Goal: Task Accomplishment & Management: Use online tool/utility

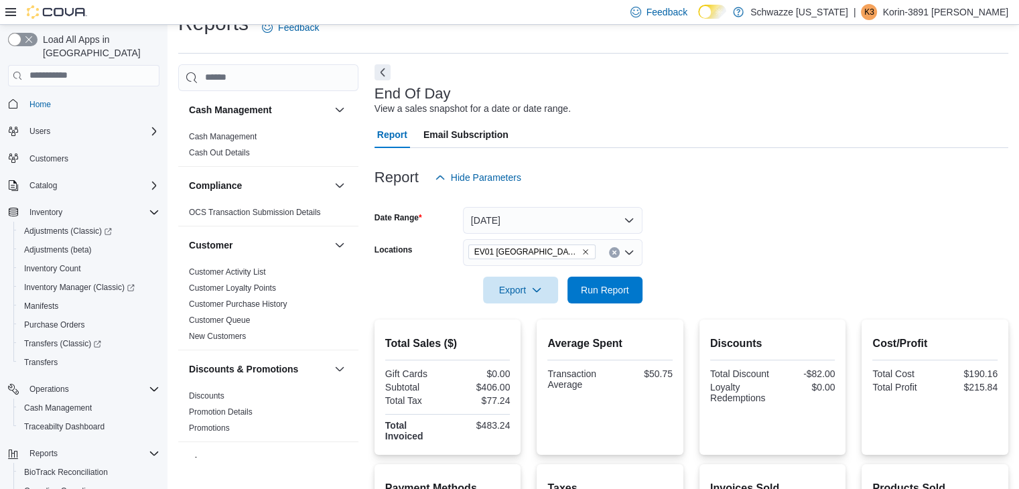
scroll to position [113, 0]
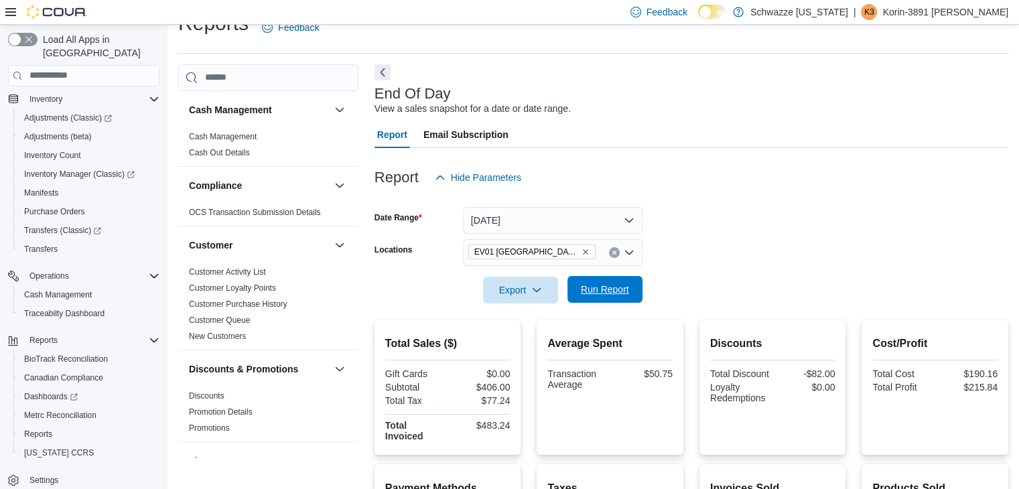
click at [608, 289] on span "Run Report" at bounding box center [605, 289] width 48 height 13
drag, startPoint x: 795, startPoint y: 188, endPoint x: 790, endPoint y: 146, distance: 42.5
click at [790, 146] on div "Report Email Subscription" at bounding box center [692, 134] width 634 height 27
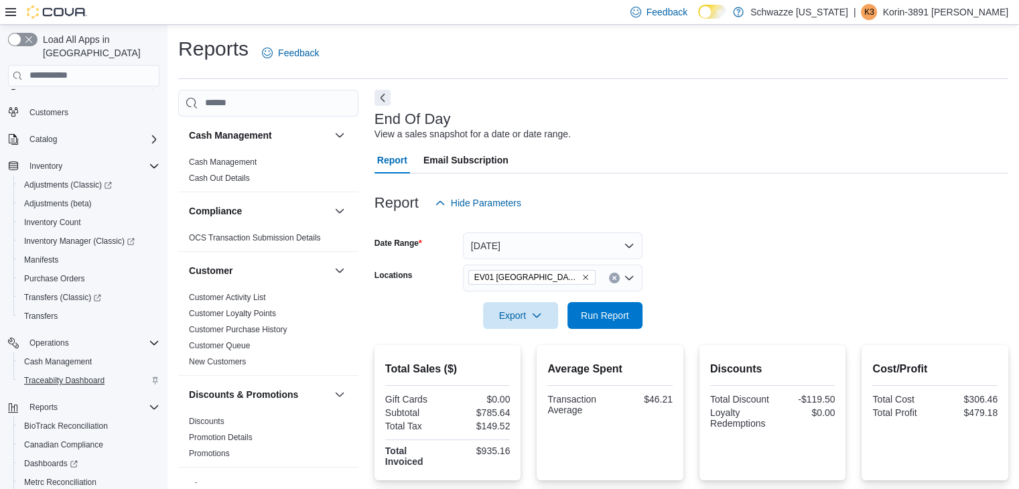
scroll to position [0, 0]
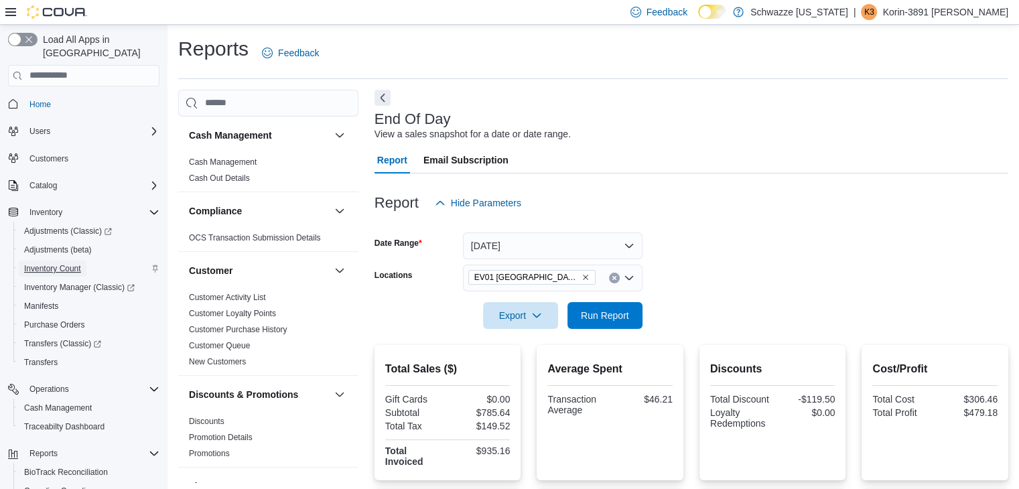
click at [61, 263] on span "Inventory Count" at bounding box center [52, 268] width 57 height 11
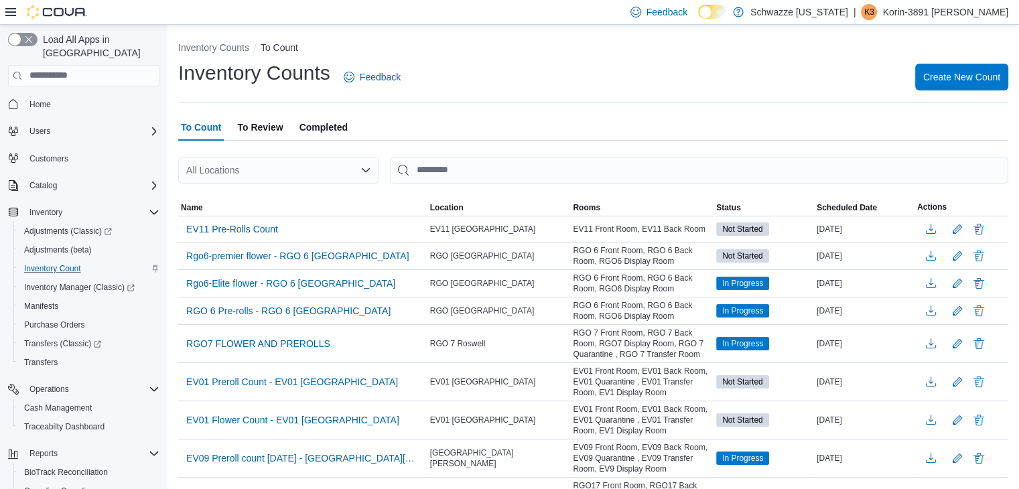
click at [271, 164] on div "All Locations" at bounding box center [278, 170] width 201 height 27
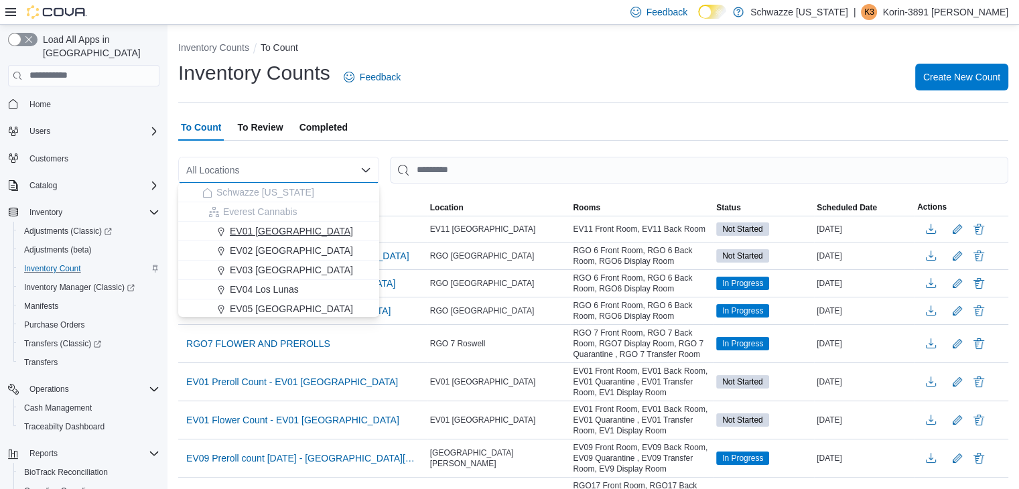
click at [291, 233] on span "EV01 [GEOGRAPHIC_DATA]" at bounding box center [291, 230] width 123 height 13
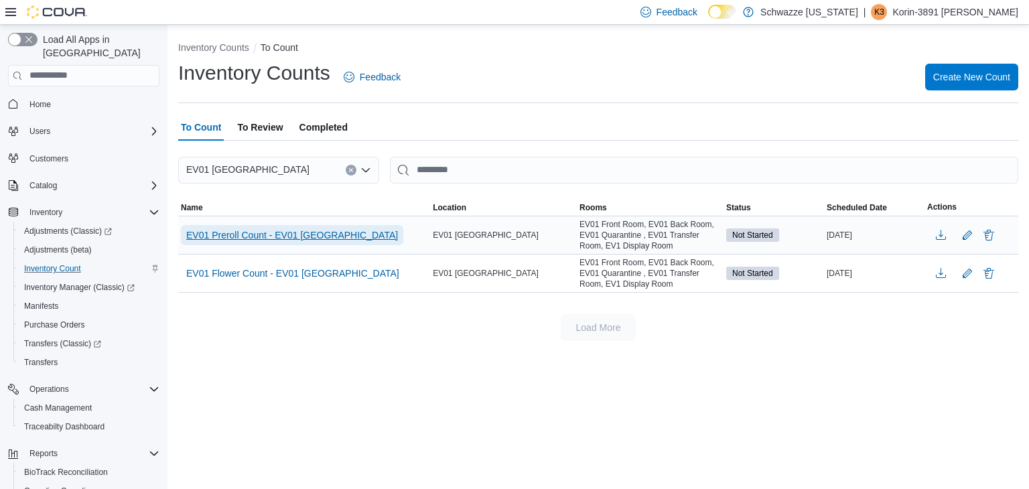
click at [285, 233] on span "EV01 Preroll Count - EV01 [GEOGRAPHIC_DATA]" at bounding box center [292, 234] width 212 height 13
click at [329, 240] on span "EV01 Preroll Count - EV01 [GEOGRAPHIC_DATA]" at bounding box center [292, 234] width 212 height 13
click at [368, 389] on div "Inventory Counts To Count Inventory Counts Feedback Create New Count To Count T…" at bounding box center [598, 257] width 862 height 465
click at [310, 236] on span "EV01 Preroll Count - EV01 [GEOGRAPHIC_DATA]" at bounding box center [292, 234] width 212 height 13
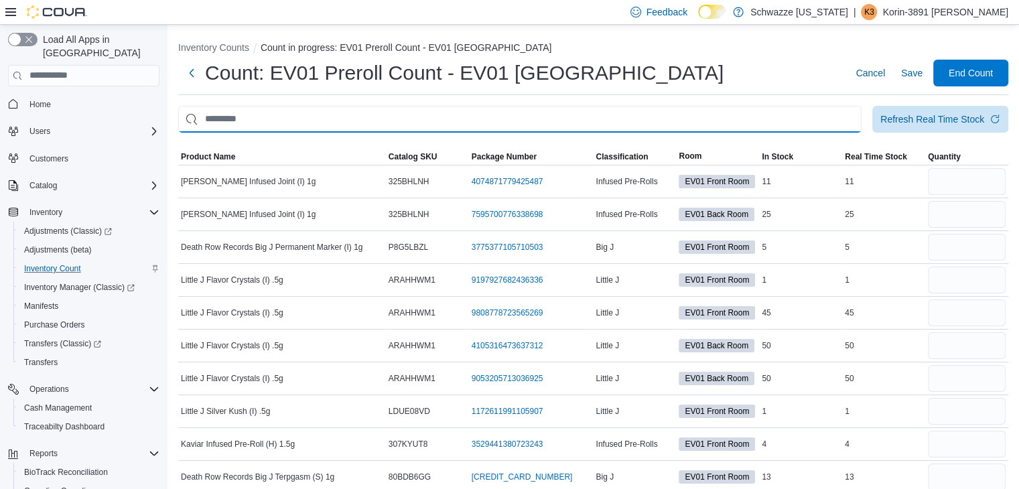
click at [330, 122] on input "This is a search bar. After typing your query, hit enter to filter the results …" at bounding box center [519, 119] width 683 height 27
type input "*****"
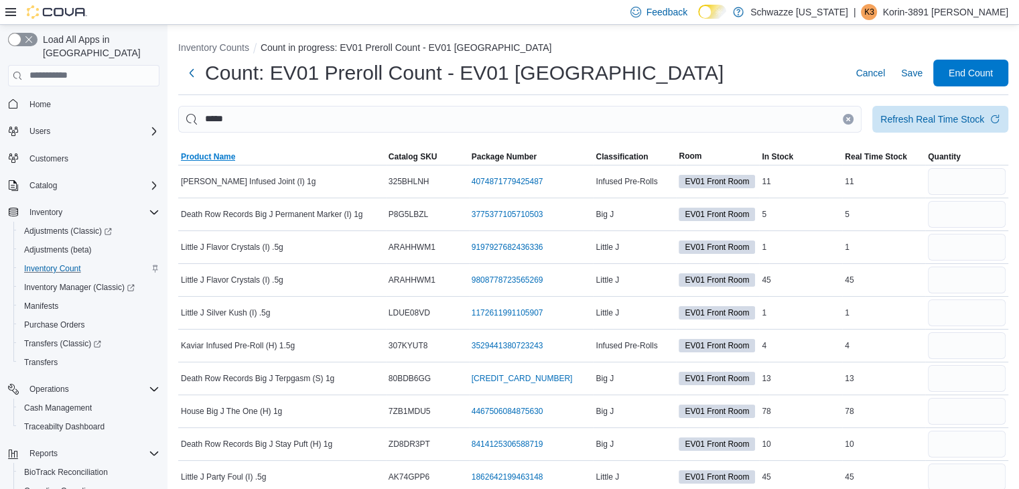
click at [222, 151] on span "Product Name" at bounding box center [208, 156] width 54 height 11
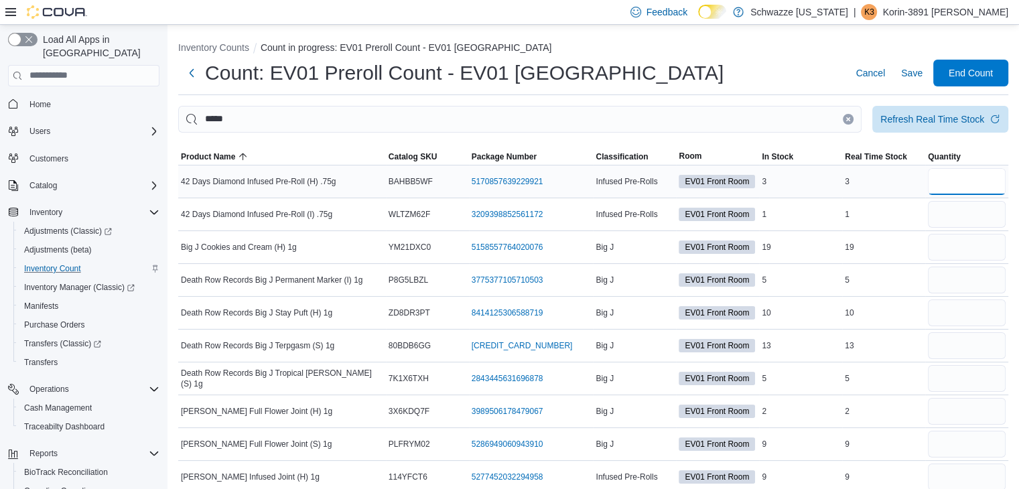
click at [1006, 191] on input "number" at bounding box center [967, 181] width 78 height 27
type input "*"
type input "**"
type input "*"
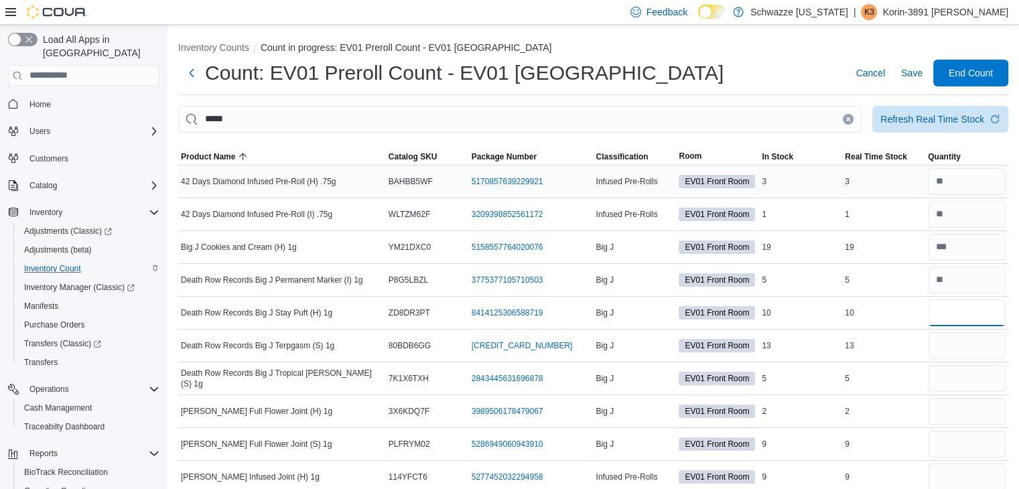
type input "**"
type input "*"
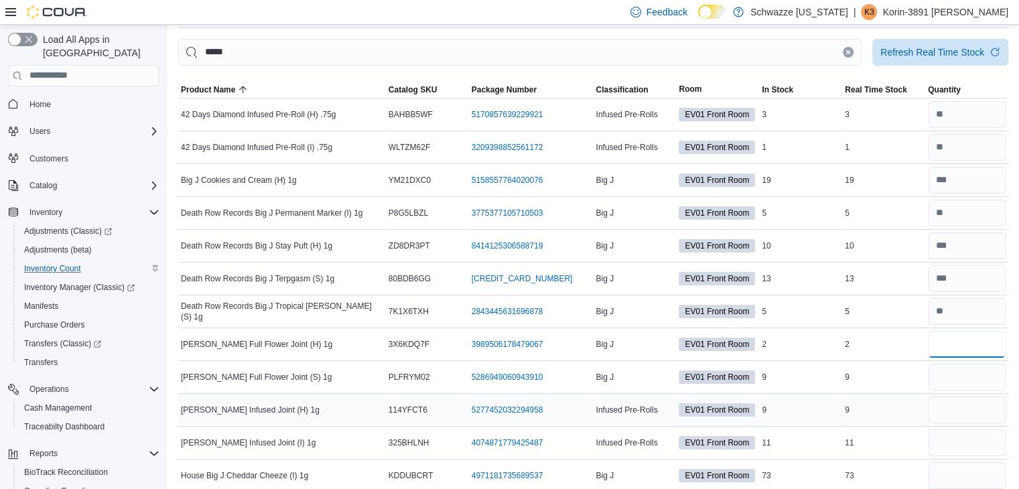
scroll to position [134, 0]
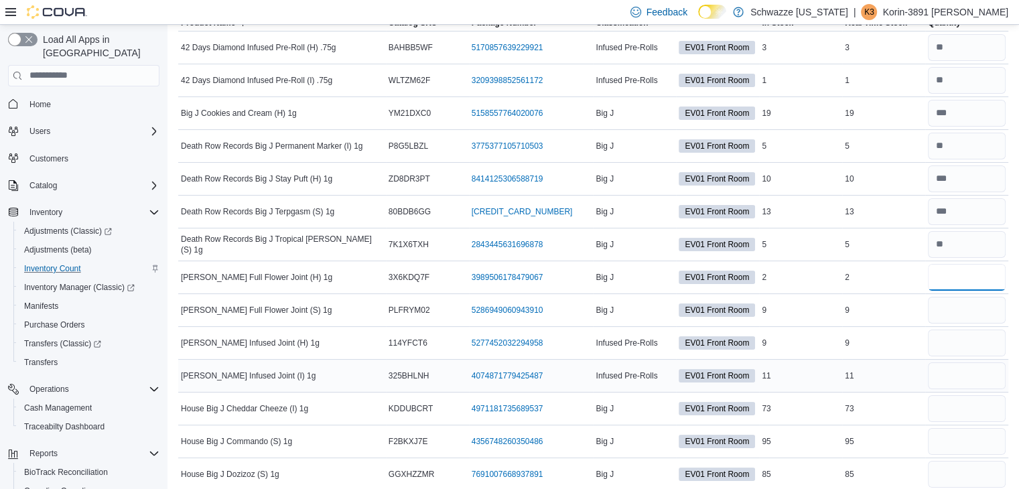
type input "*"
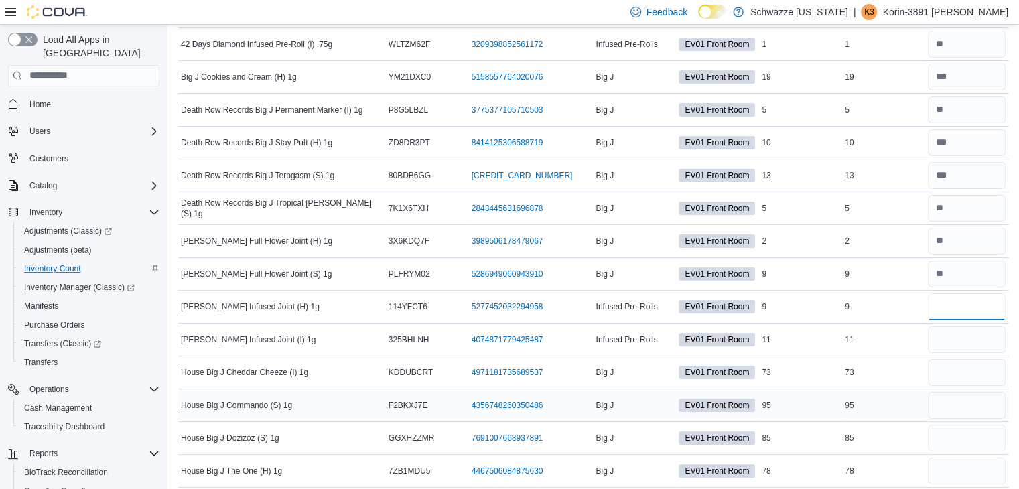
scroll to position [201, 0]
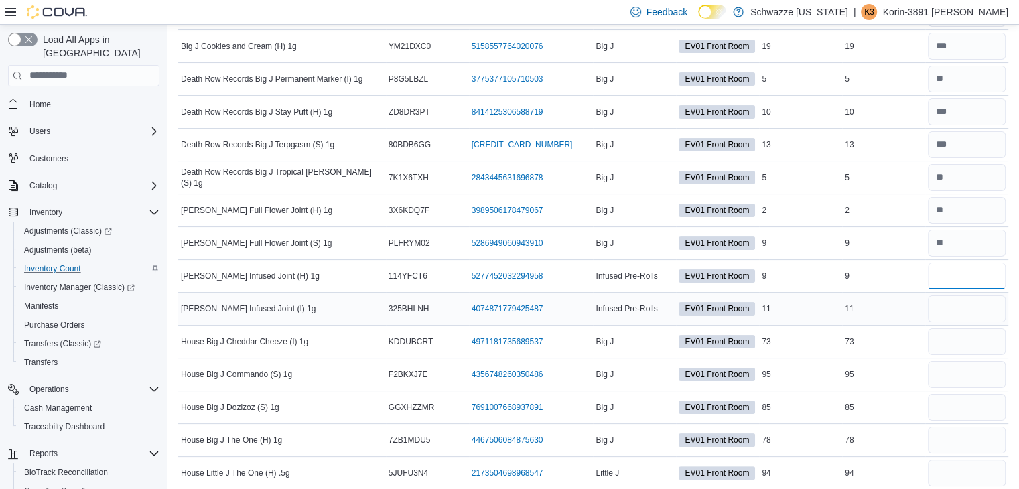
type input "*"
type input "**"
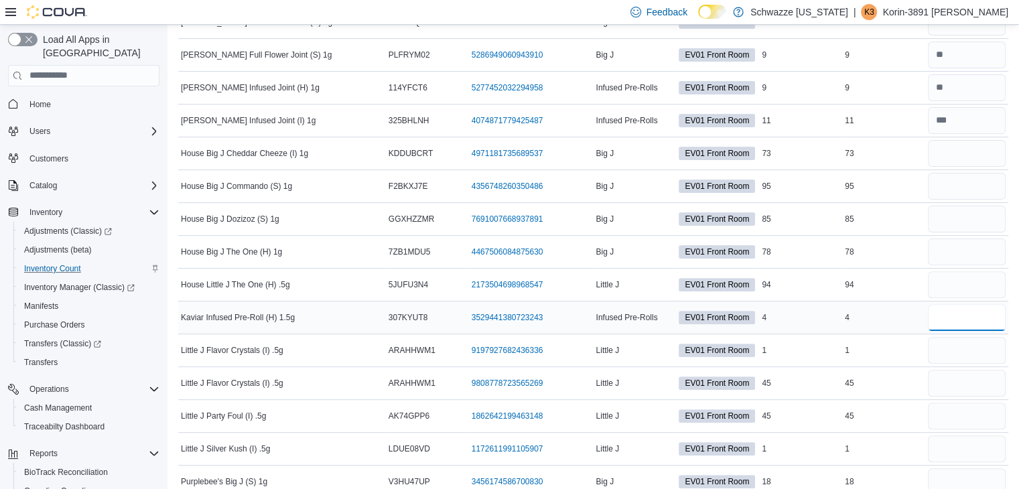
scroll to position [469, 0]
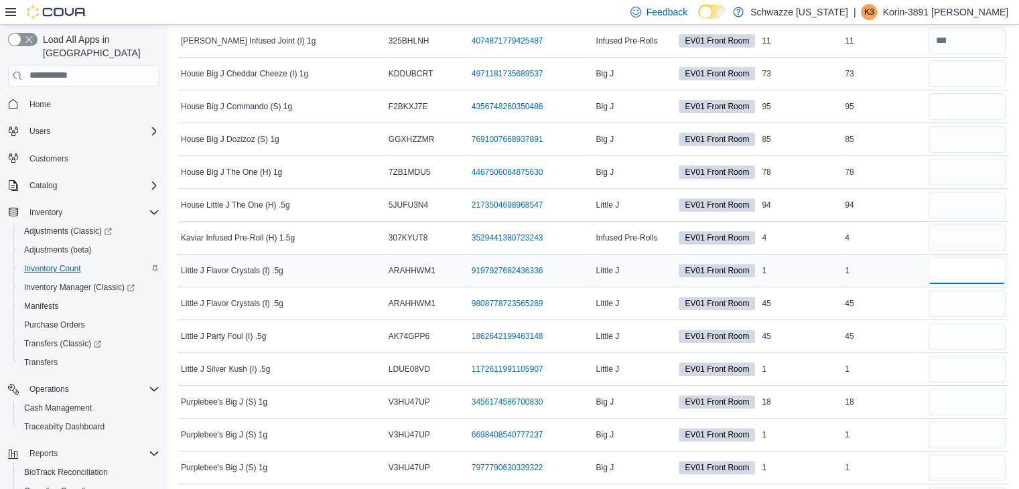
click at [966, 271] on input "number" at bounding box center [967, 270] width 78 height 27
type input "*"
click at [978, 303] on input "number" at bounding box center [967, 303] width 78 height 27
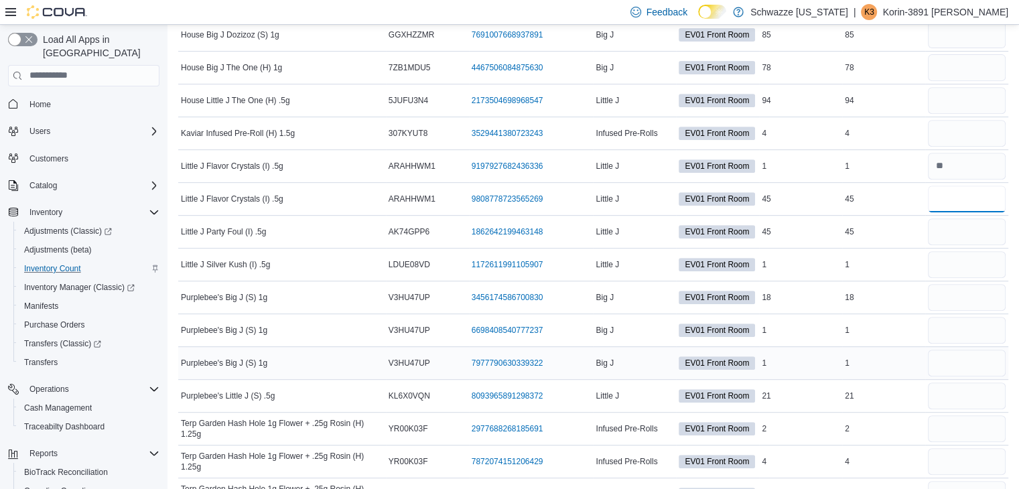
scroll to position [603, 0]
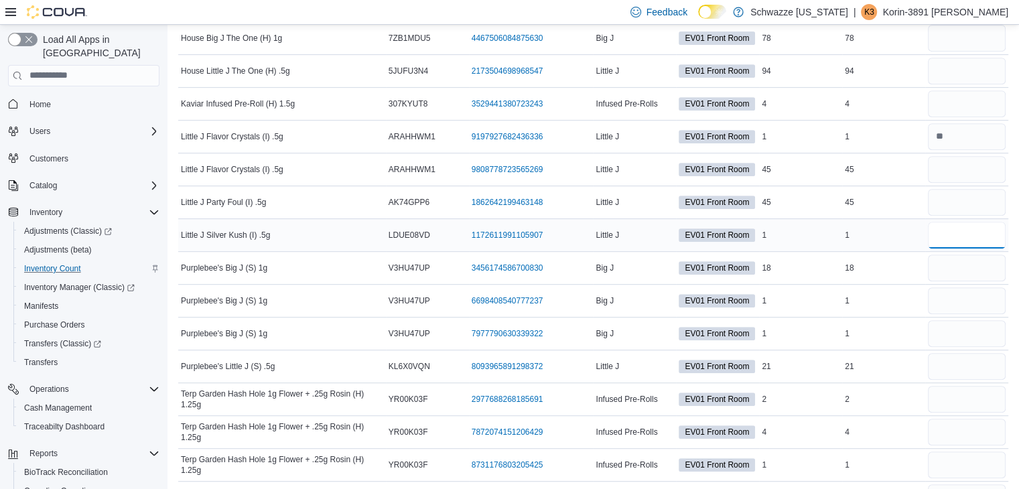
click at [976, 239] on input "number" at bounding box center [967, 235] width 78 height 27
type input "*"
click at [975, 172] on input "number" at bounding box center [967, 169] width 78 height 27
click at [1001, 222] on input "number" at bounding box center [967, 235] width 78 height 27
click at [999, 180] on input "number" at bounding box center [967, 169] width 78 height 27
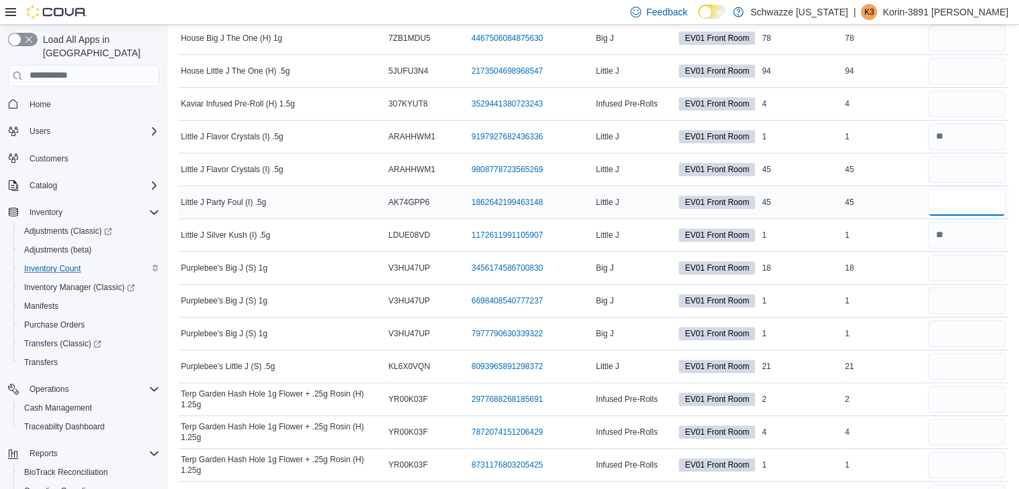
click at [974, 205] on input "number" at bounding box center [967, 202] width 78 height 27
click at [842, 194] on div "45" at bounding box center [800, 202] width 83 height 16
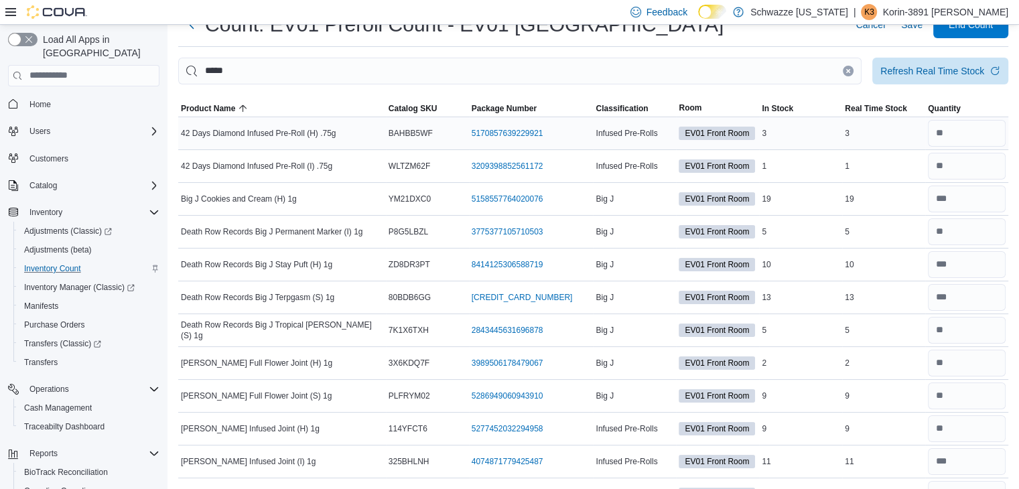
scroll to position [0, 0]
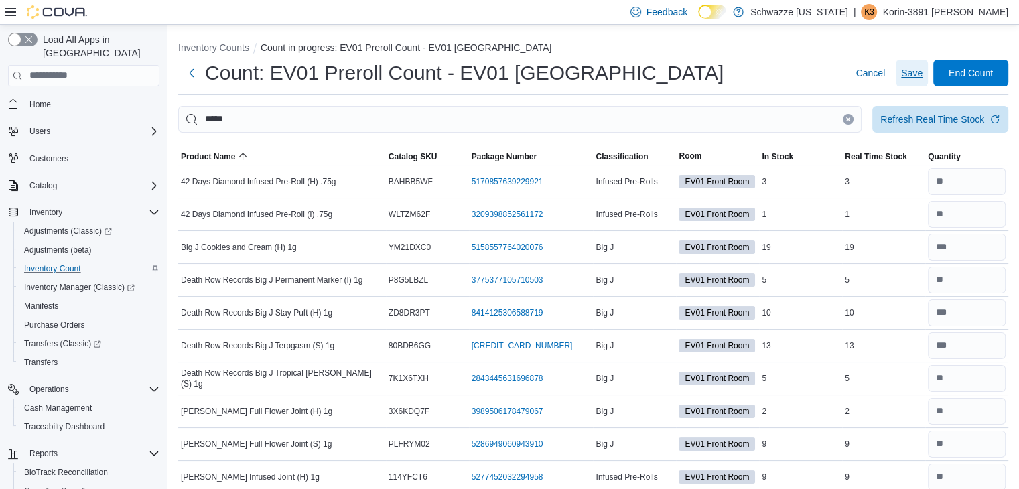
click at [923, 80] on span "Save" at bounding box center [911, 73] width 21 height 27
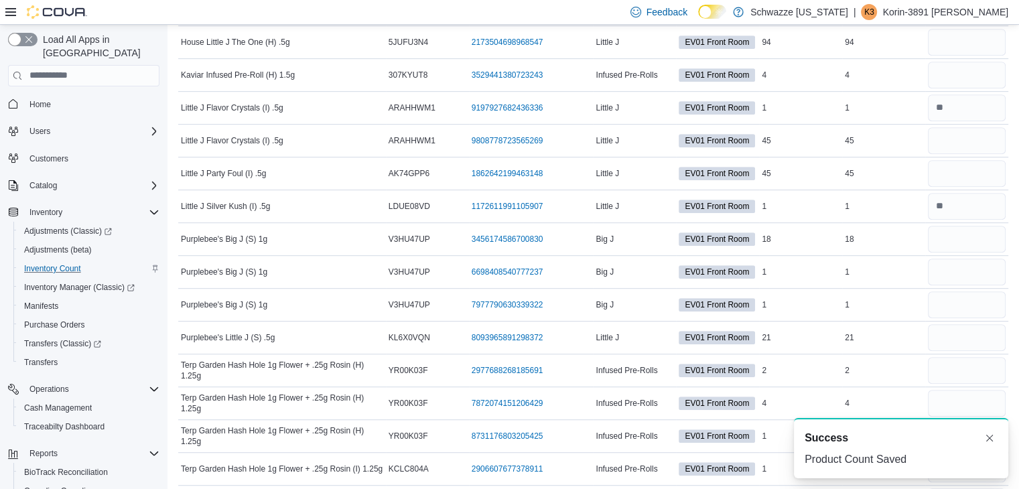
scroll to position [565, 0]
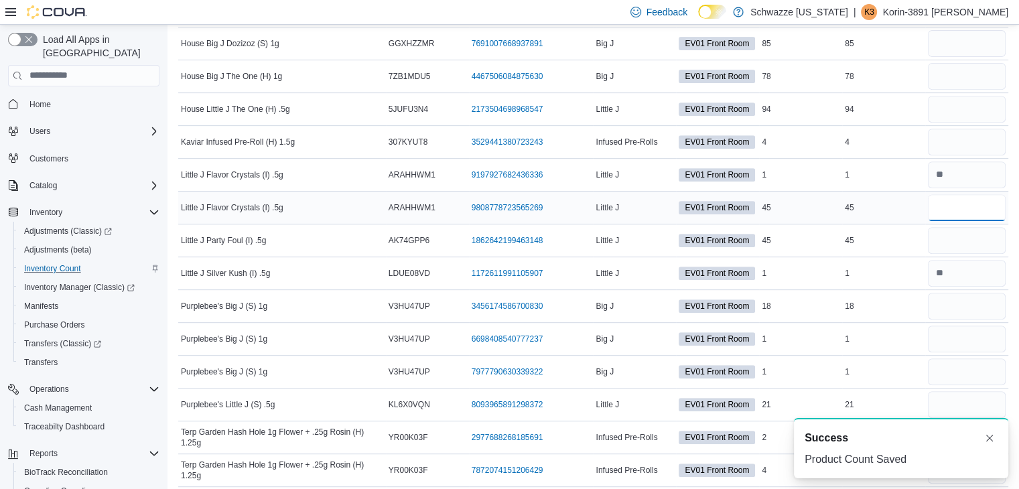
click at [961, 211] on input "number" at bounding box center [967, 207] width 78 height 27
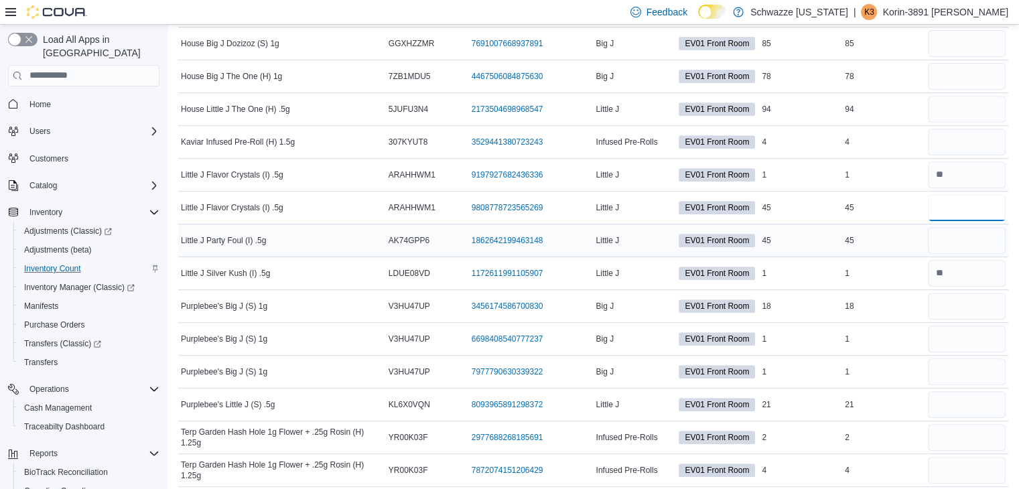
type input "**"
click at [988, 241] on input "number" at bounding box center [967, 240] width 78 height 27
click at [977, 208] on input "number" at bounding box center [967, 207] width 78 height 27
type input "**"
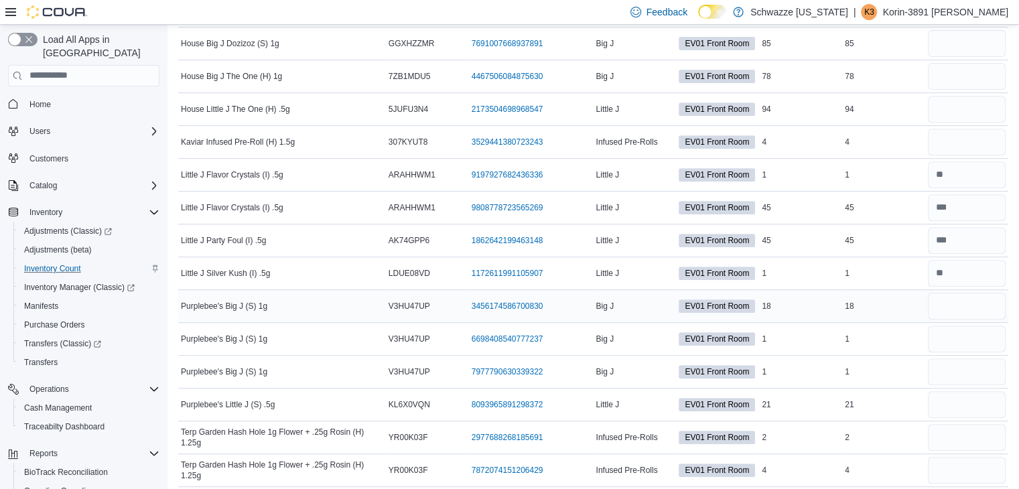
click at [908, 298] on div "18" at bounding box center [883, 306] width 83 height 16
click at [969, 301] on input "number" at bounding box center [967, 306] width 78 height 27
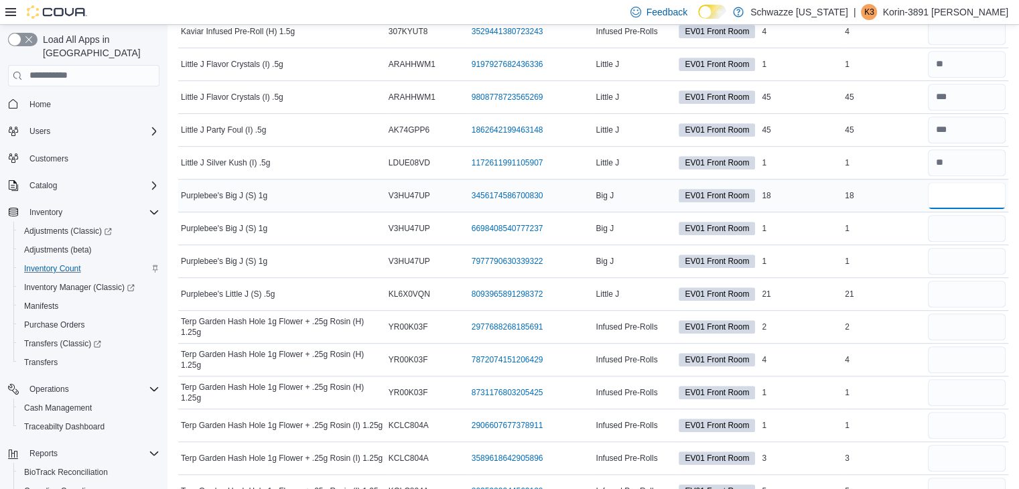
scroll to position [699, 0]
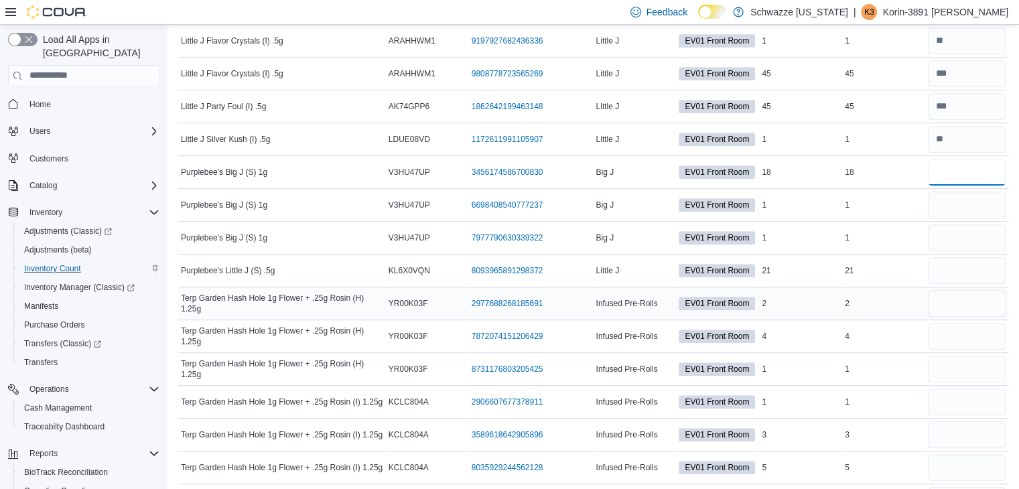
type input "**"
type input "*"
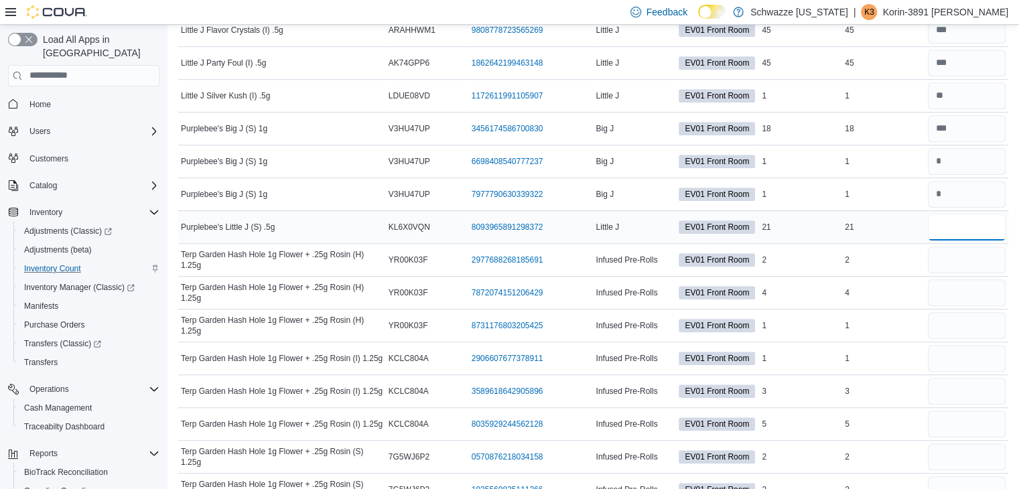
scroll to position [766, 0]
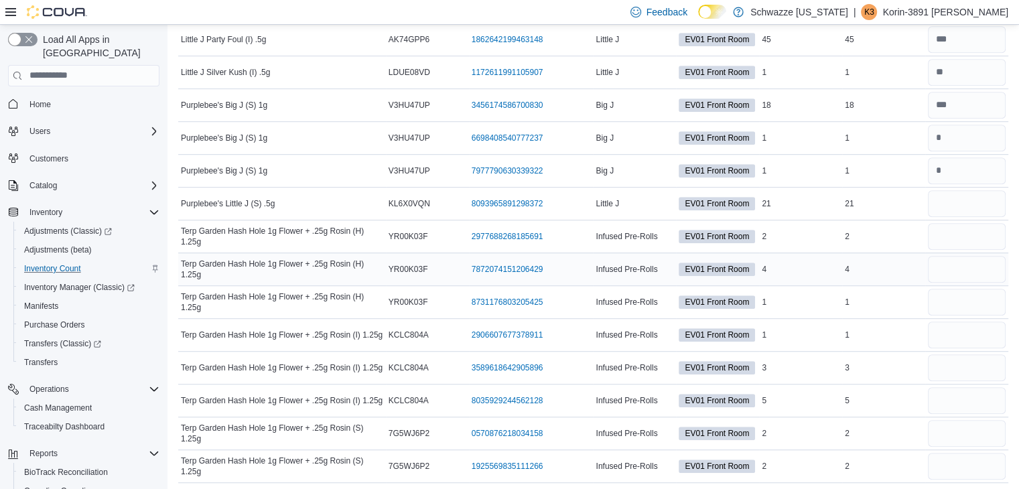
click at [858, 253] on td "Real Time Stock 4" at bounding box center [883, 269] width 83 height 33
click at [955, 210] on input "number" at bounding box center [967, 203] width 78 height 27
type input "**"
type input "*"
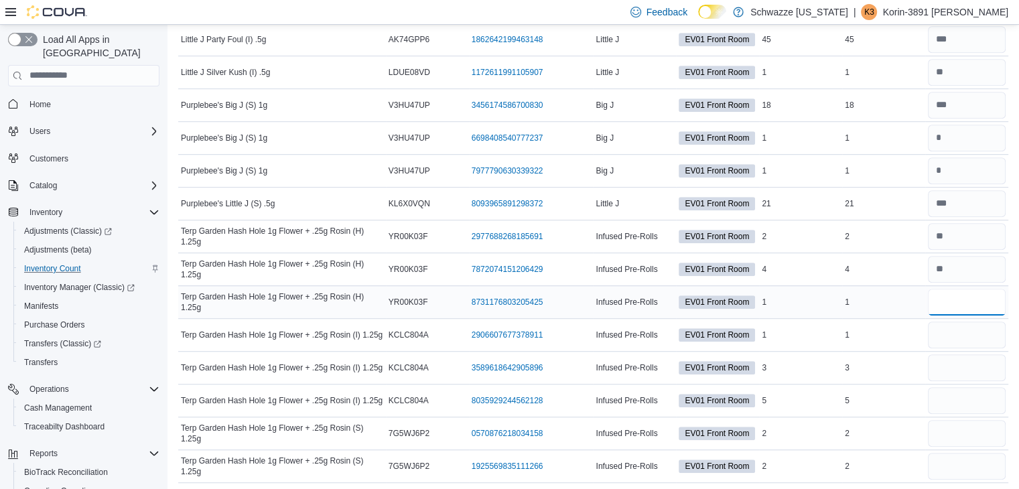
click at [994, 303] on input "number" at bounding box center [967, 302] width 78 height 27
type input "*"
click at [970, 328] on input "number" at bounding box center [967, 335] width 78 height 27
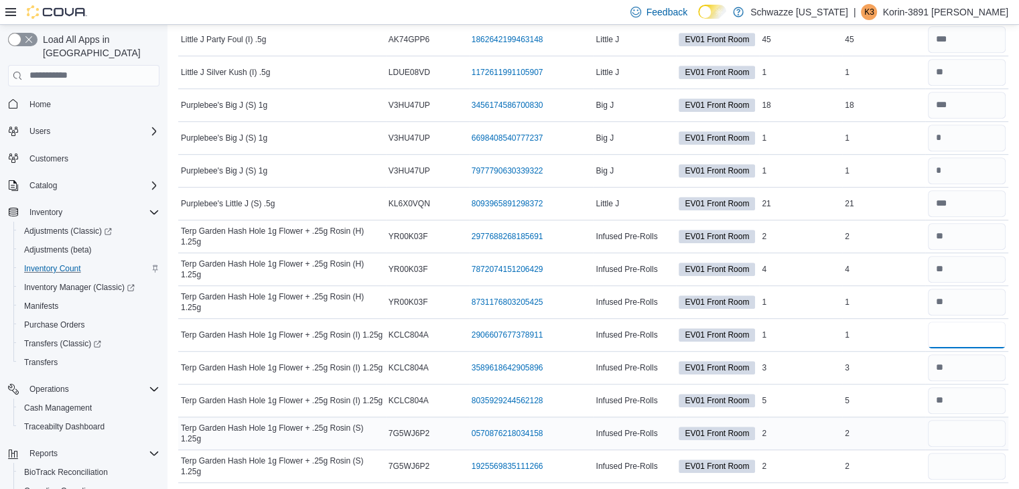
type input "*"
click at [962, 429] on input "number" at bounding box center [967, 433] width 78 height 27
type input "*"
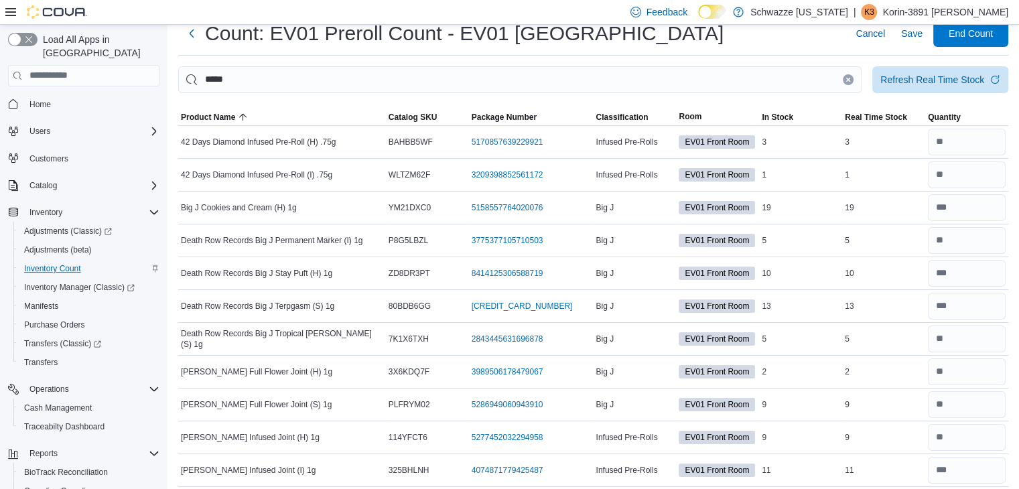
scroll to position [0, 0]
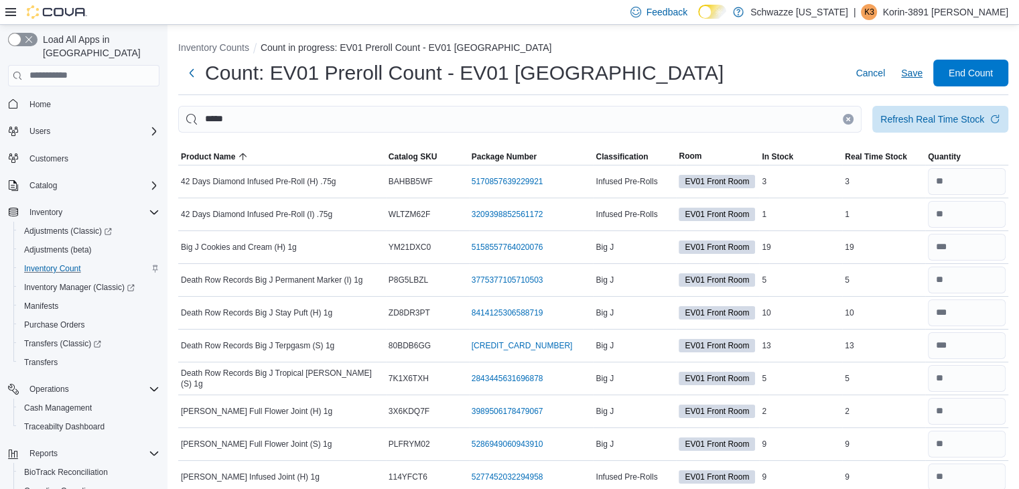
type input "*"
click at [919, 80] on span "Save" at bounding box center [911, 73] width 21 height 27
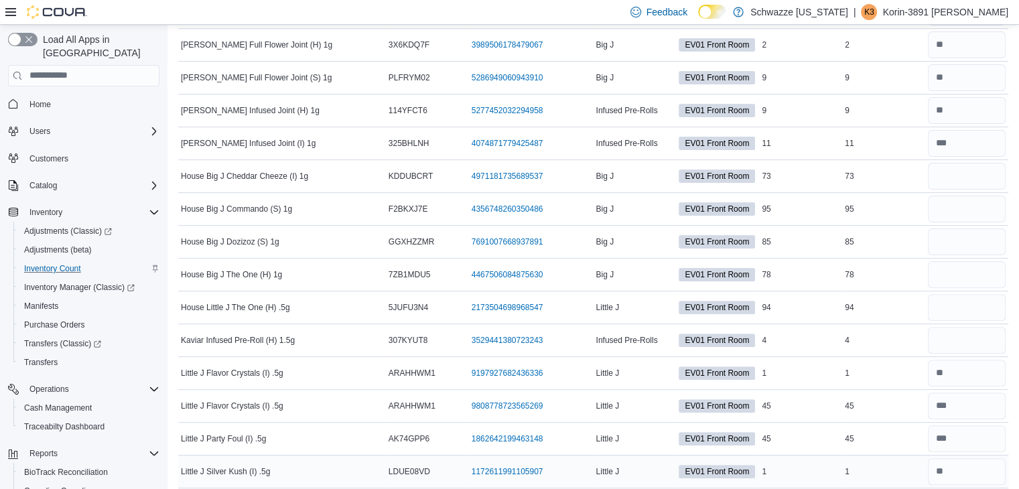
scroll to position [364, 0]
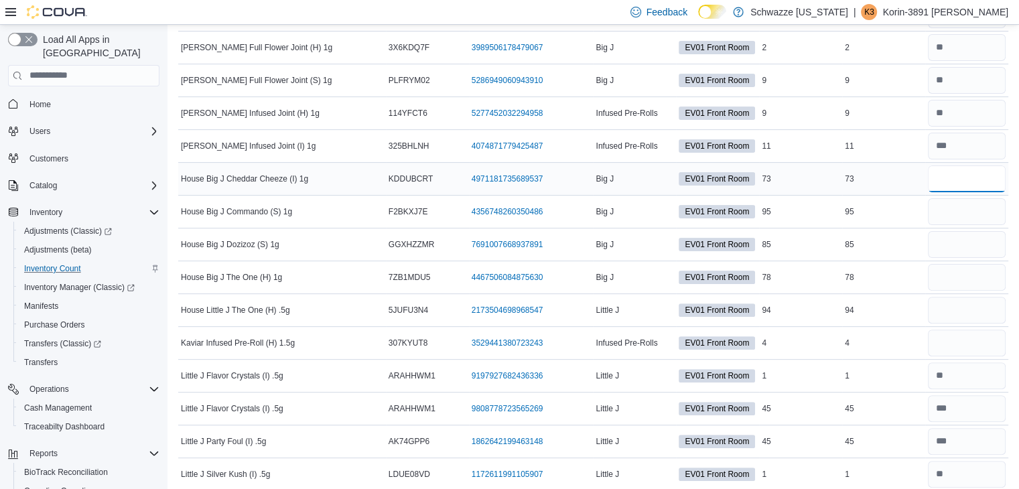
click at [957, 186] on input "number" at bounding box center [967, 178] width 78 height 27
type input "**"
click at [970, 211] on input "number" at bounding box center [967, 211] width 78 height 27
type input "**"
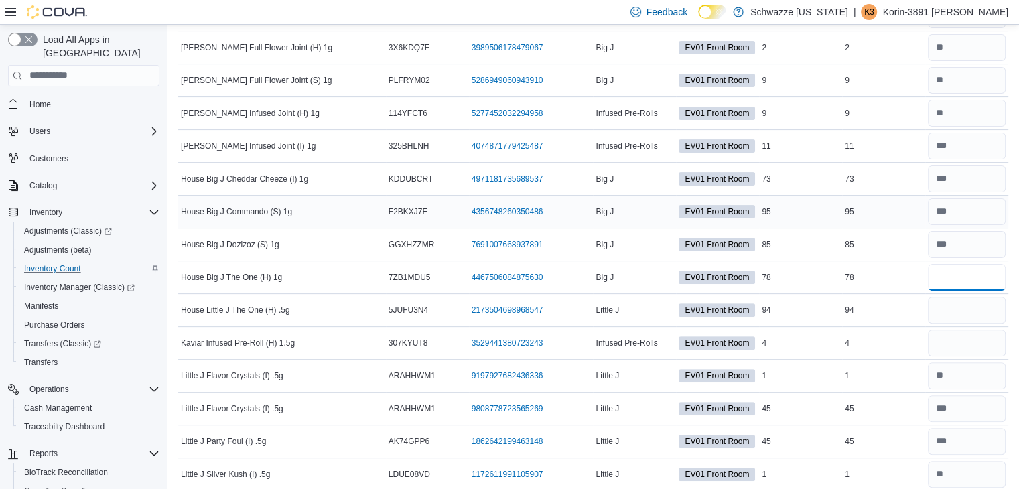
type input "**"
click at [985, 271] on input "number" at bounding box center [967, 277] width 78 height 27
type input "**"
click at [984, 337] on input "number" at bounding box center [967, 343] width 78 height 27
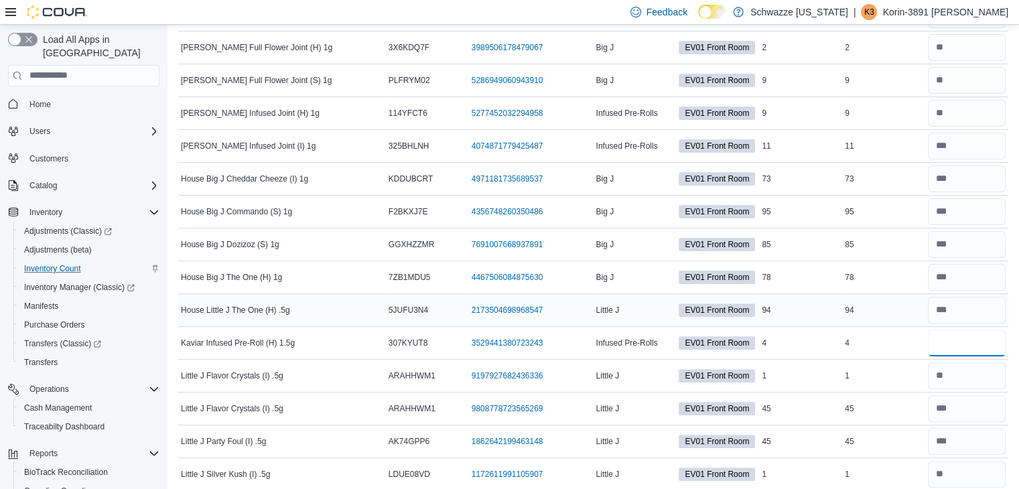
type input "*"
click at [886, 295] on td "Real Time Stock 94" at bounding box center [883, 309] width 83 height 33
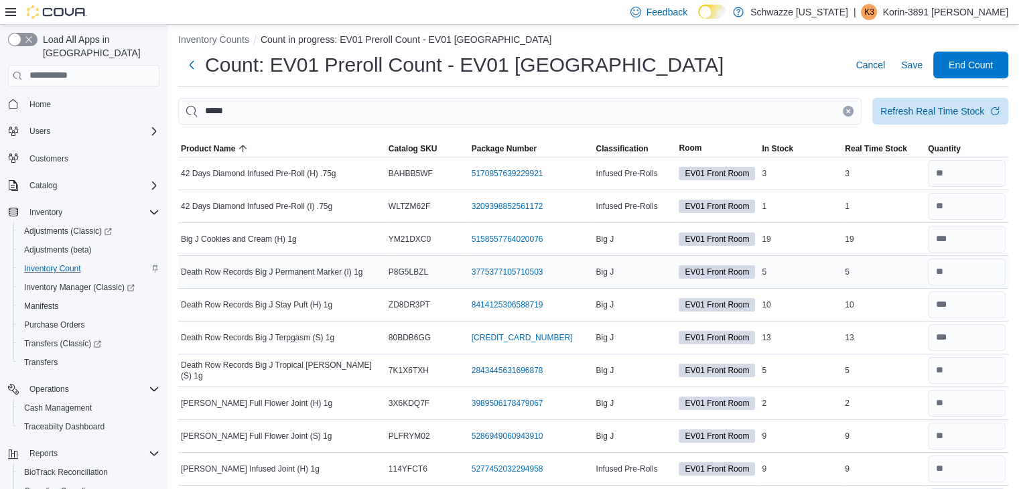
scroll to position [0, 0]
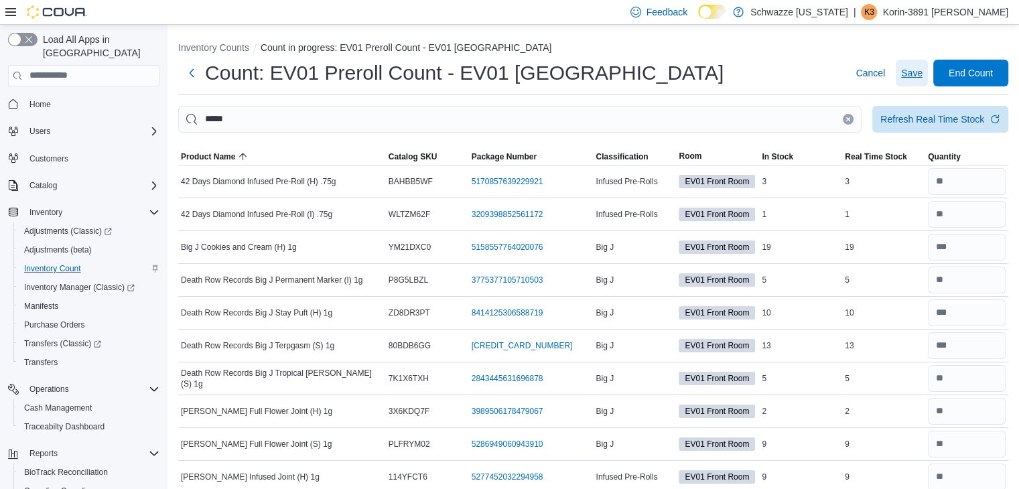
click at [922, 79] on span "Save" at bounding box center [911, 73] width 21 height 27
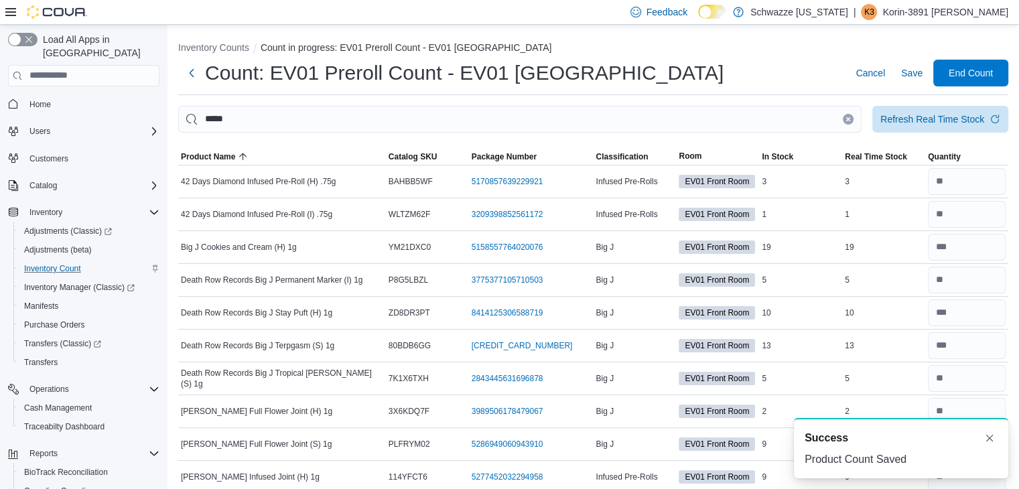
click at [854, 122] on button "Clear input" at bounding box center [848, 119] width 11 height 11
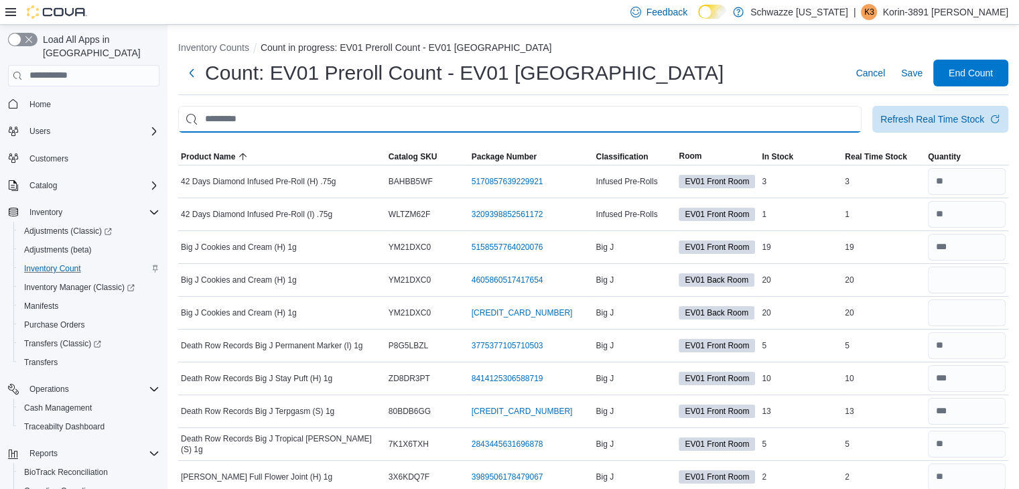
click at [833, 121] on input "This is a search bar. After typing your query, hit enter to filter the results …" at bounding box center [519, 119] width 683 height 27
type input "****"
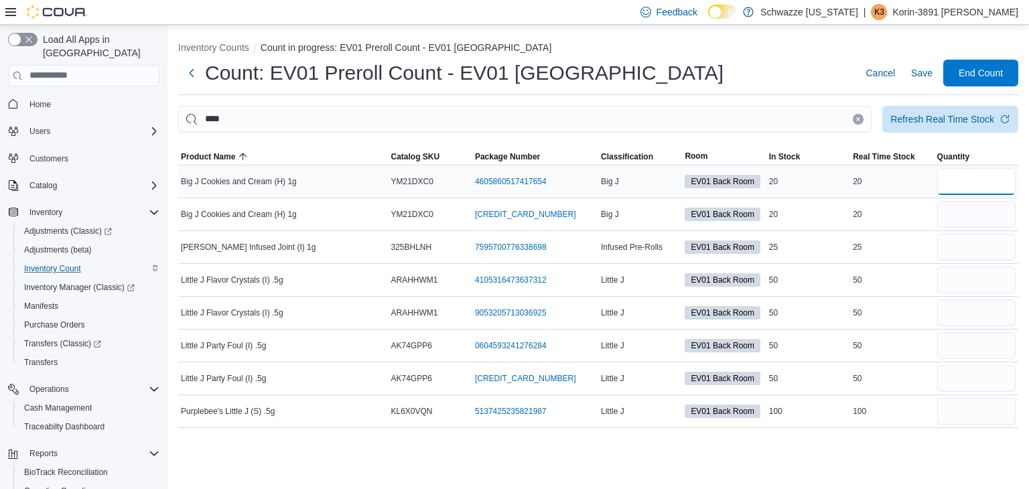
click at [954, 169] on input "number" at bounding box center [976, 181] width 78 height 27
type input "**"
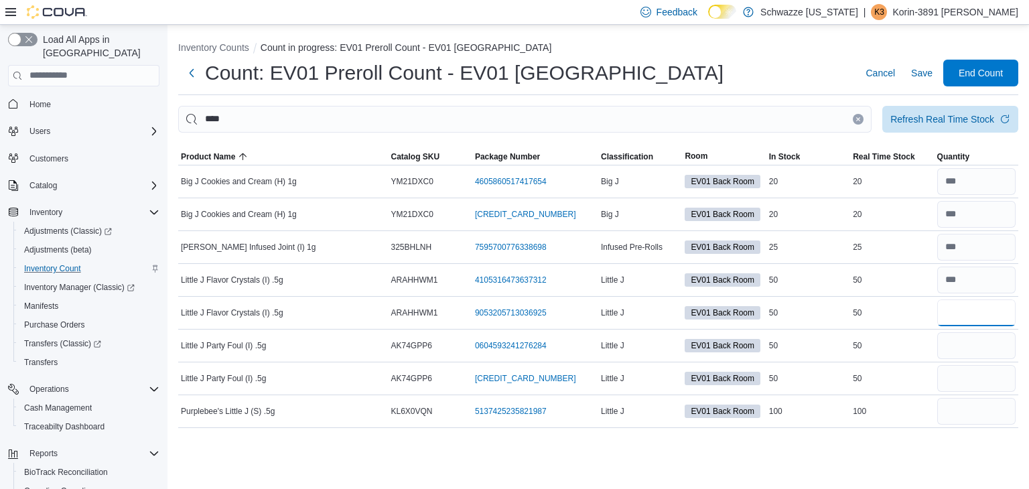
type input "**"
type input "*"
type input "***"
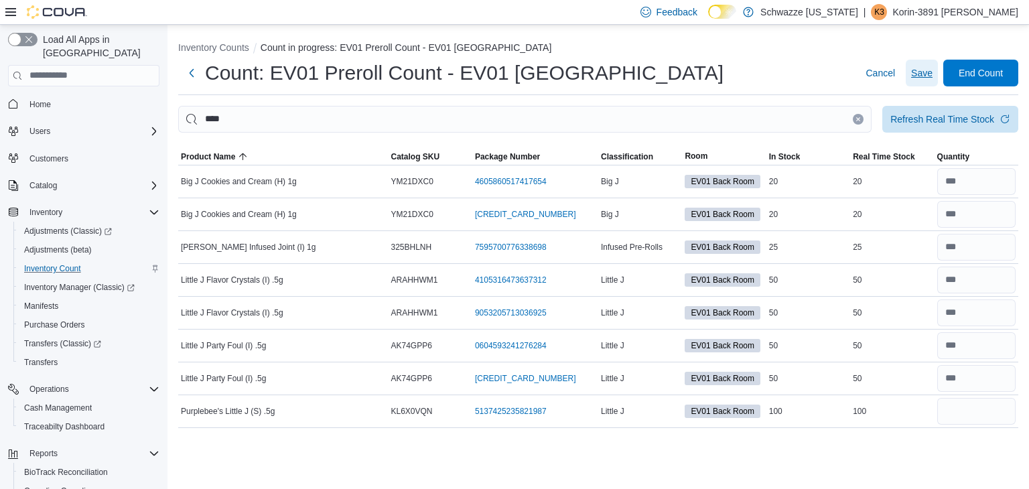
click at [917, 76] on span "Save" at bounding box center [921, 72] width 21 height 13
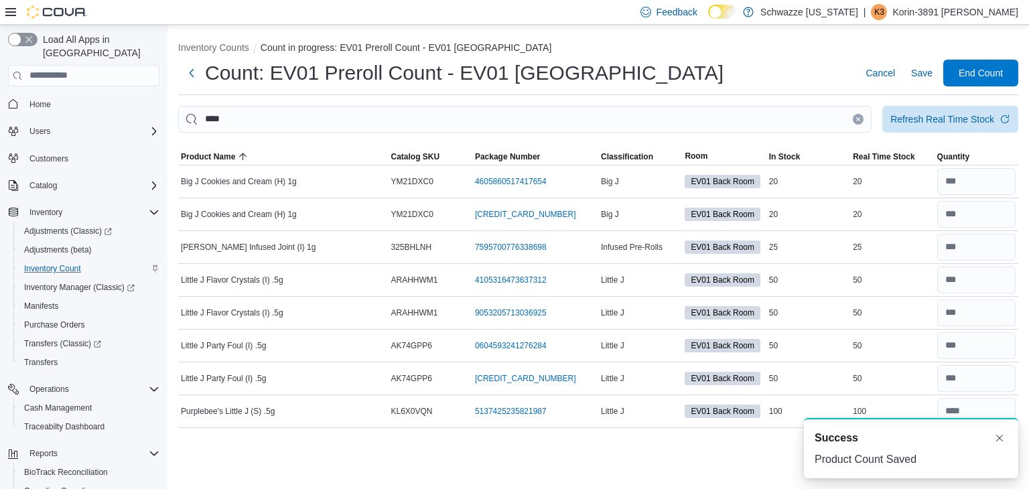
click at [857, 121] on icon "Clear input" at bounding box center [858, 119] width 5 height 5
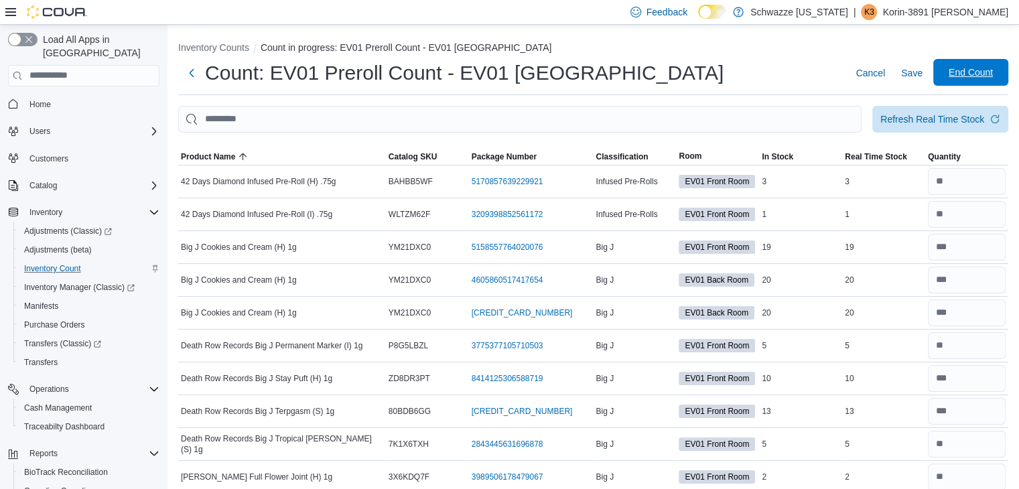
click at [981, 72] on span "End Count" at bounding box center [971, 72] width 44 height 13
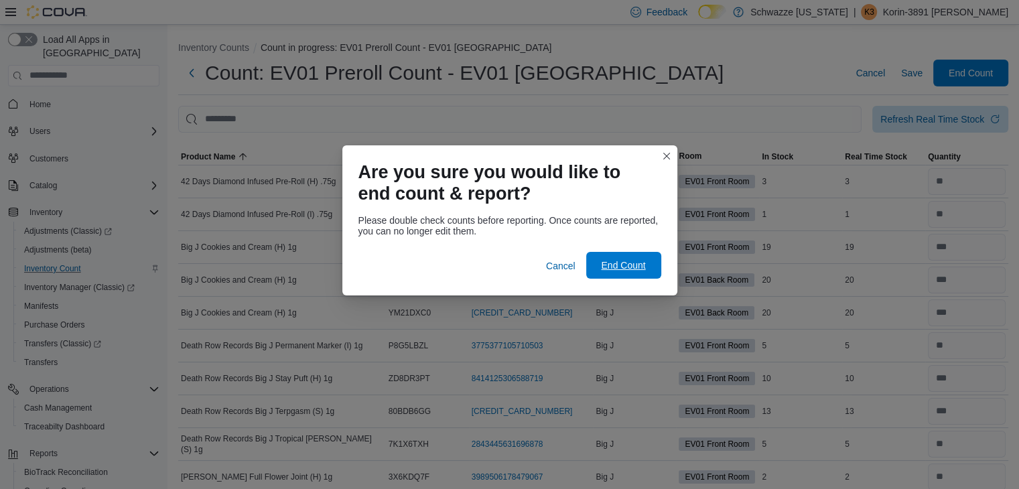
click at [636, 261] on span "End Count" at bounding box center [623, 265] width 44 height 13
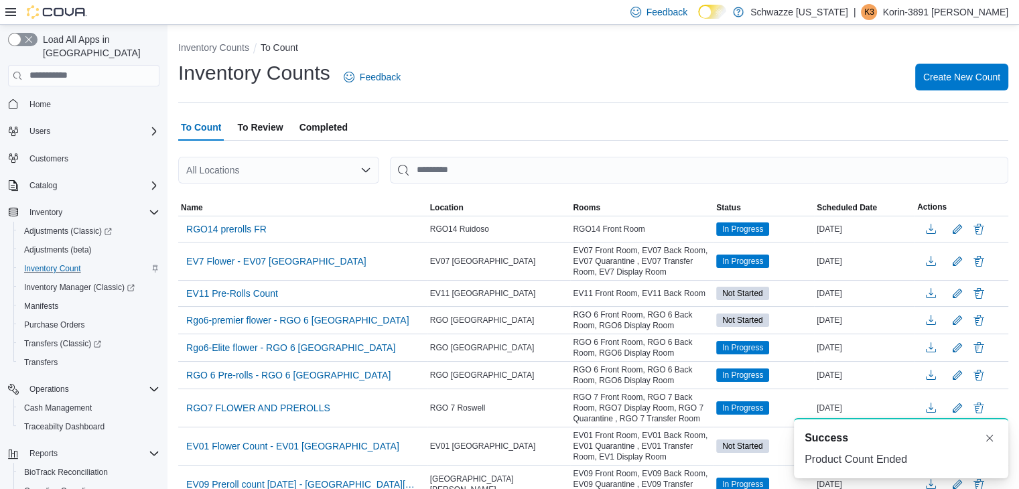
click at [321, 169] on div "All Locations" at bounding box center [278, 170] width 201 height 27
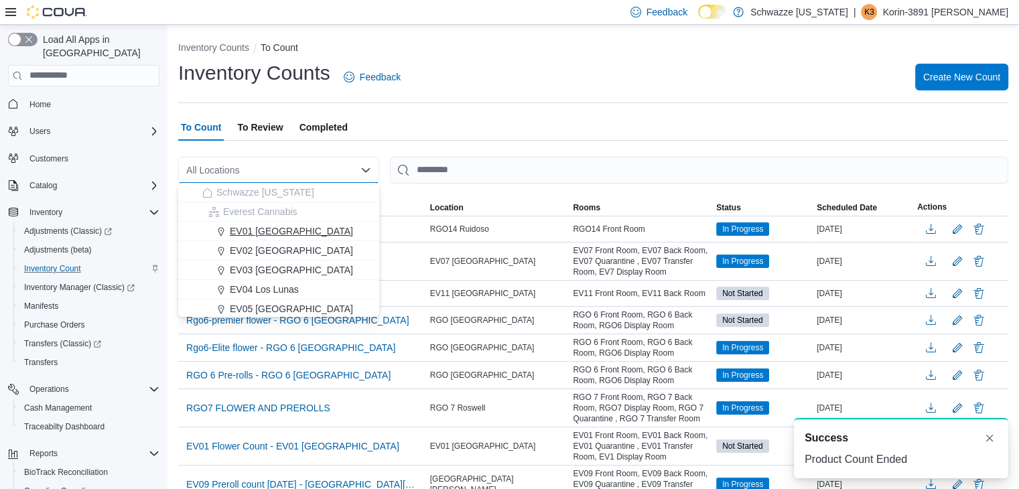
click at [281, 231] on span "EV01 [GEOGRAPHIC_DATA]" at bounding box center [291, 230] width 123 height 13
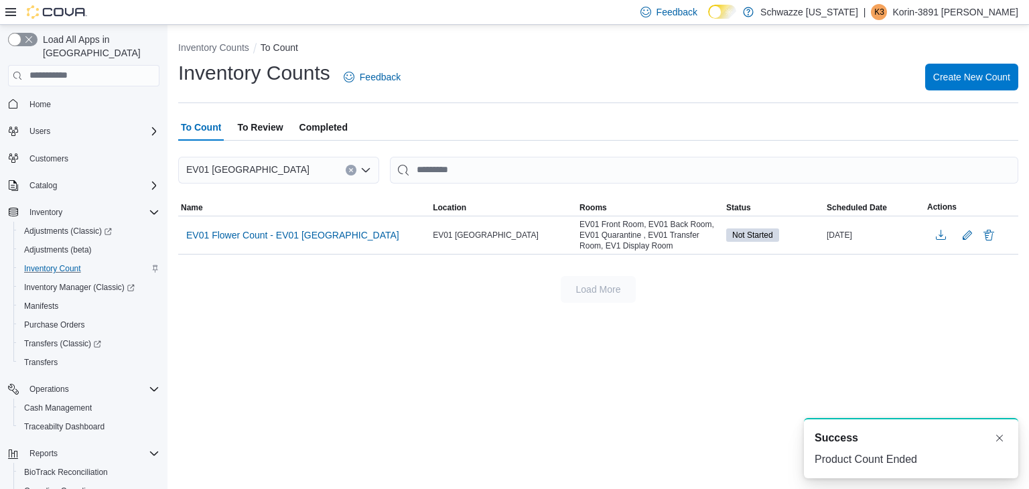
drag, startPoint x: 547, startPoint y: 116, endPoint x: 477, endPoint y: 78, distance: 79.1
click at [477, 78] on div "Inventory Counts Feedback Create New Count" at bounding box center [598, 77] width 840 height 35
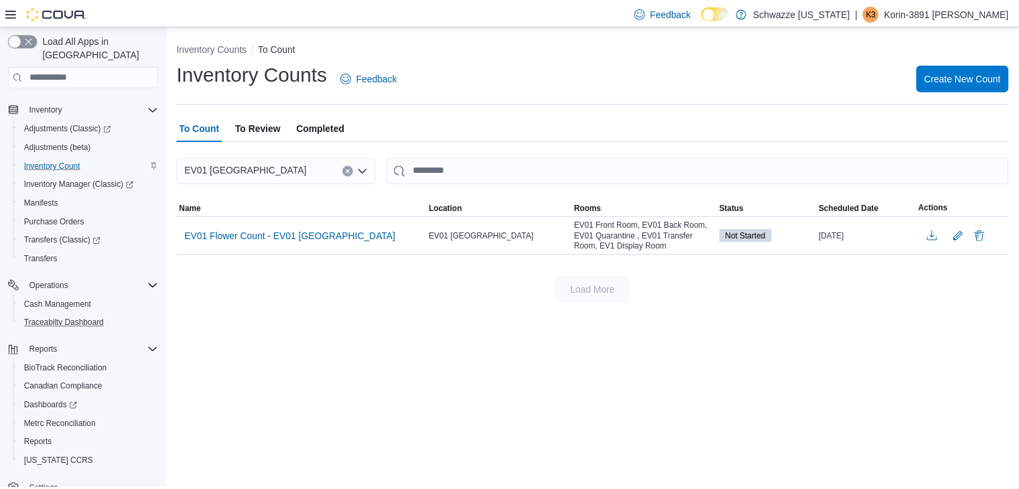
scroll to position [113, 0]
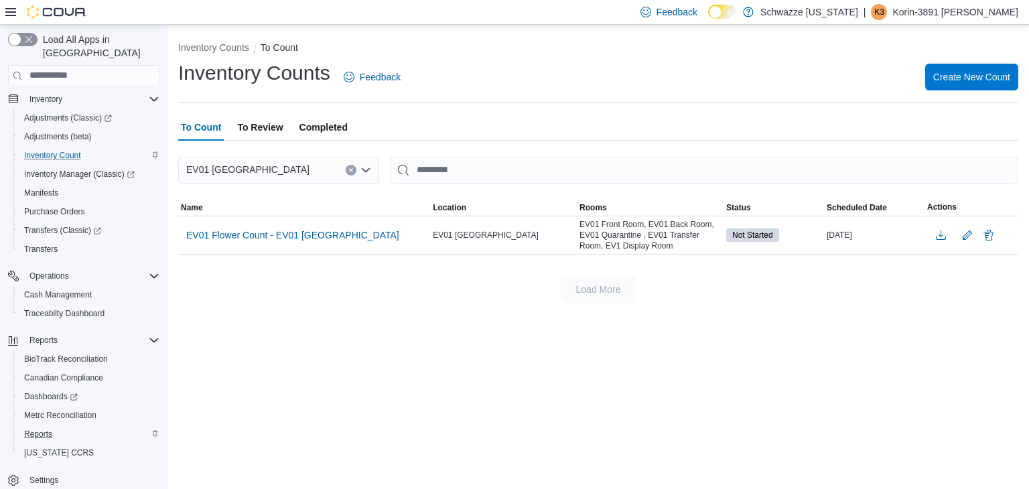
click at [59, 426] on div "Reports" at bounding box center [89, 434] width 141 height 16
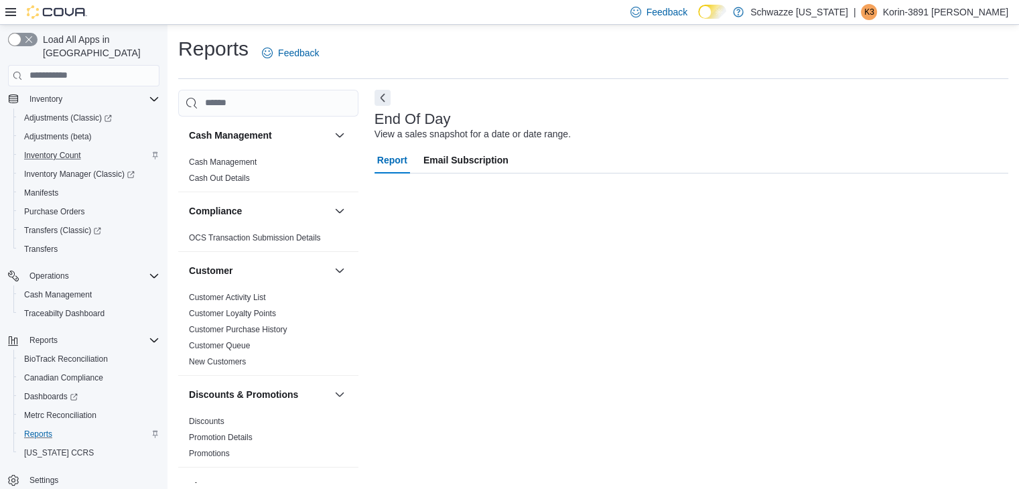
scroll to position [5, 0]
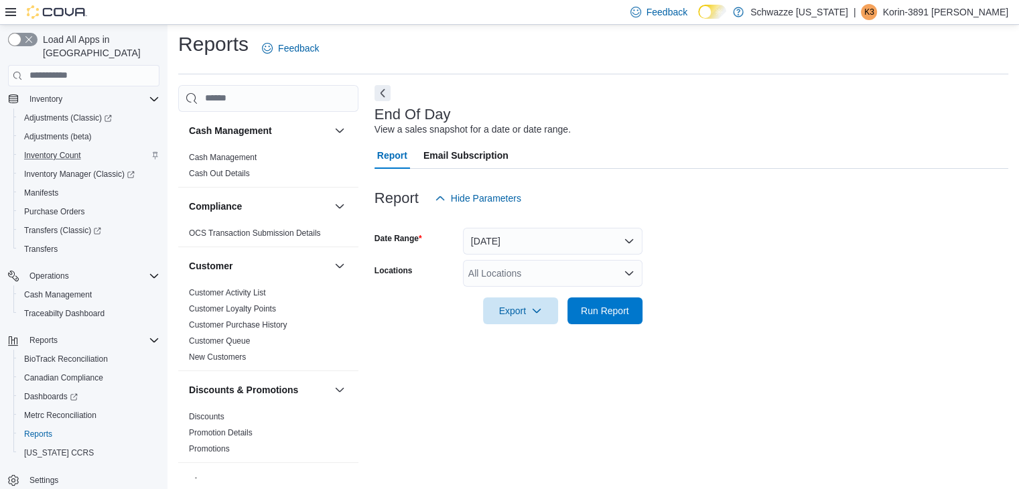
click at [521, 261] on div "All Locations" at bounding box center [553, 273] width 180 height 27
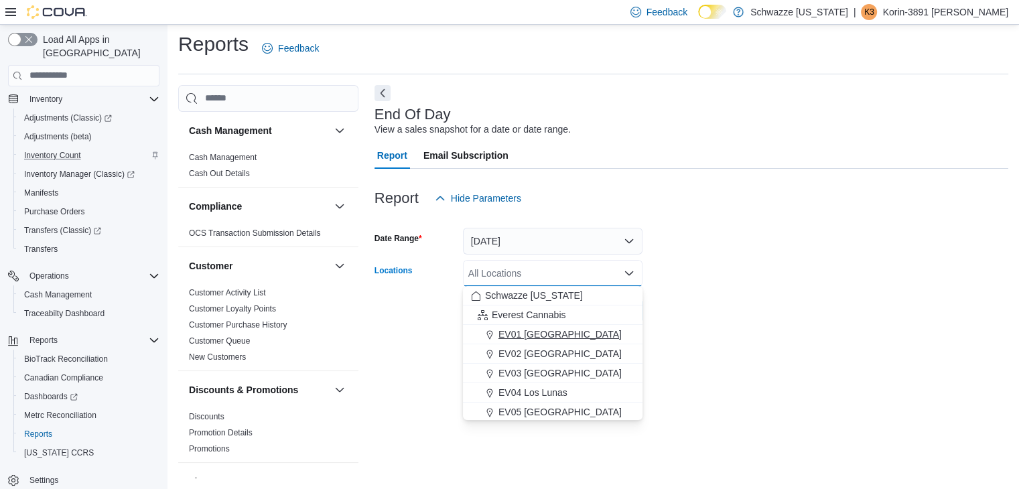
click at [529, 336] on span "EV01 [GEOGRAPHIC_DATA]" at bounding box center [559, 334] width 123 height 13
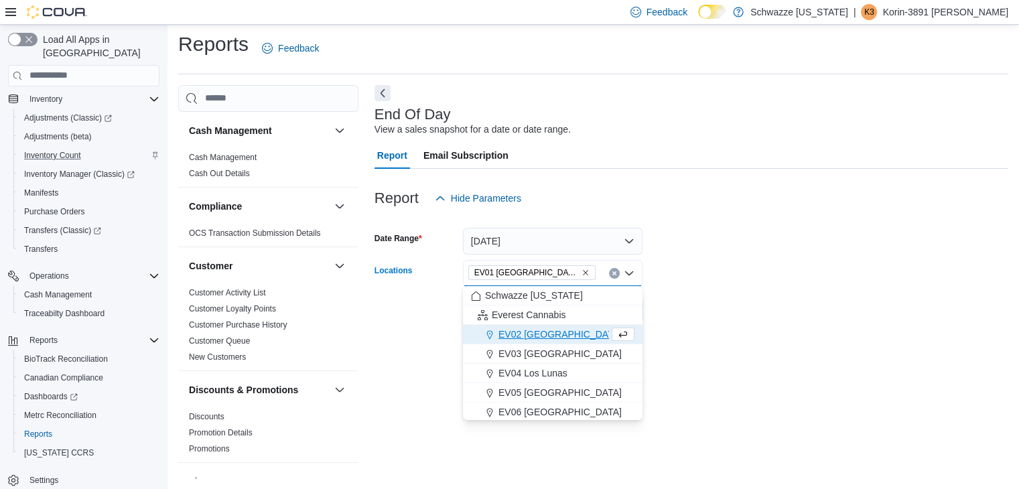
click at [750, 327] on div at bounding box center [692, 332] width 634 height 16
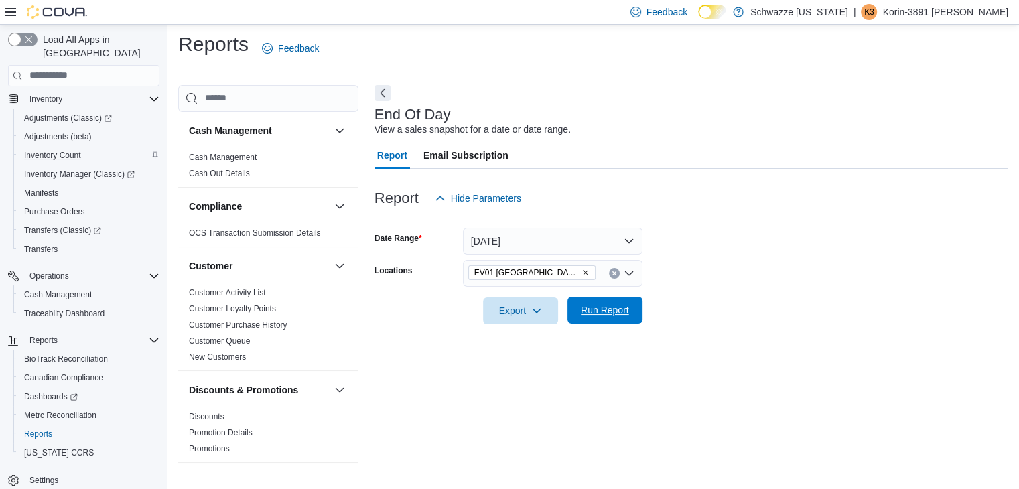
click at [620, 320] on span "Run Report" at bounding box center [604, 310] width 59 height 27
